Goal: Use online tool/utility: Utilize a website feature to perform a specific function

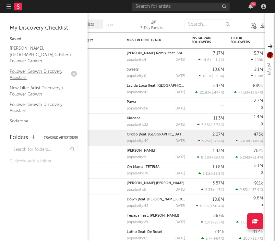
click at [38, 68] on link "Follower Growth Discovery Assistant" at bounding box center [41, 74] width 62 height 13
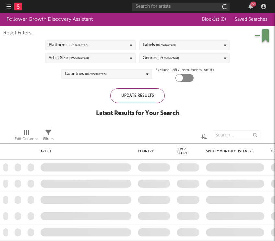
checkbox input "true"
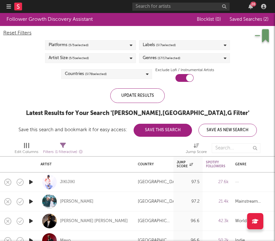
click at [8, 6] on icon "button" at bounding box center [8, 6] width 5 height 5
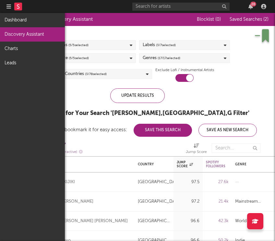
click at [23, 36] on link "Discovery Assistant" at bounding box center [32, 34] width 65 height 14
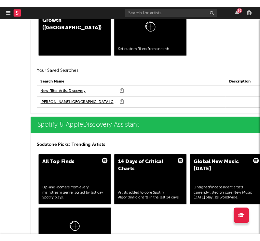
scroll to position [719, 0]
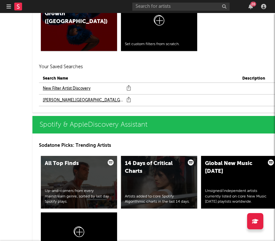
click at [59, 89] on link "New Filter Artist Discovery" at bounding box center [67, 89] width 48 height 8
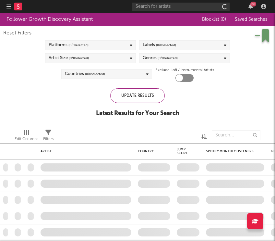
checkbox input "true"
